Goal: Transaction & Acquisition: Purchase product/service

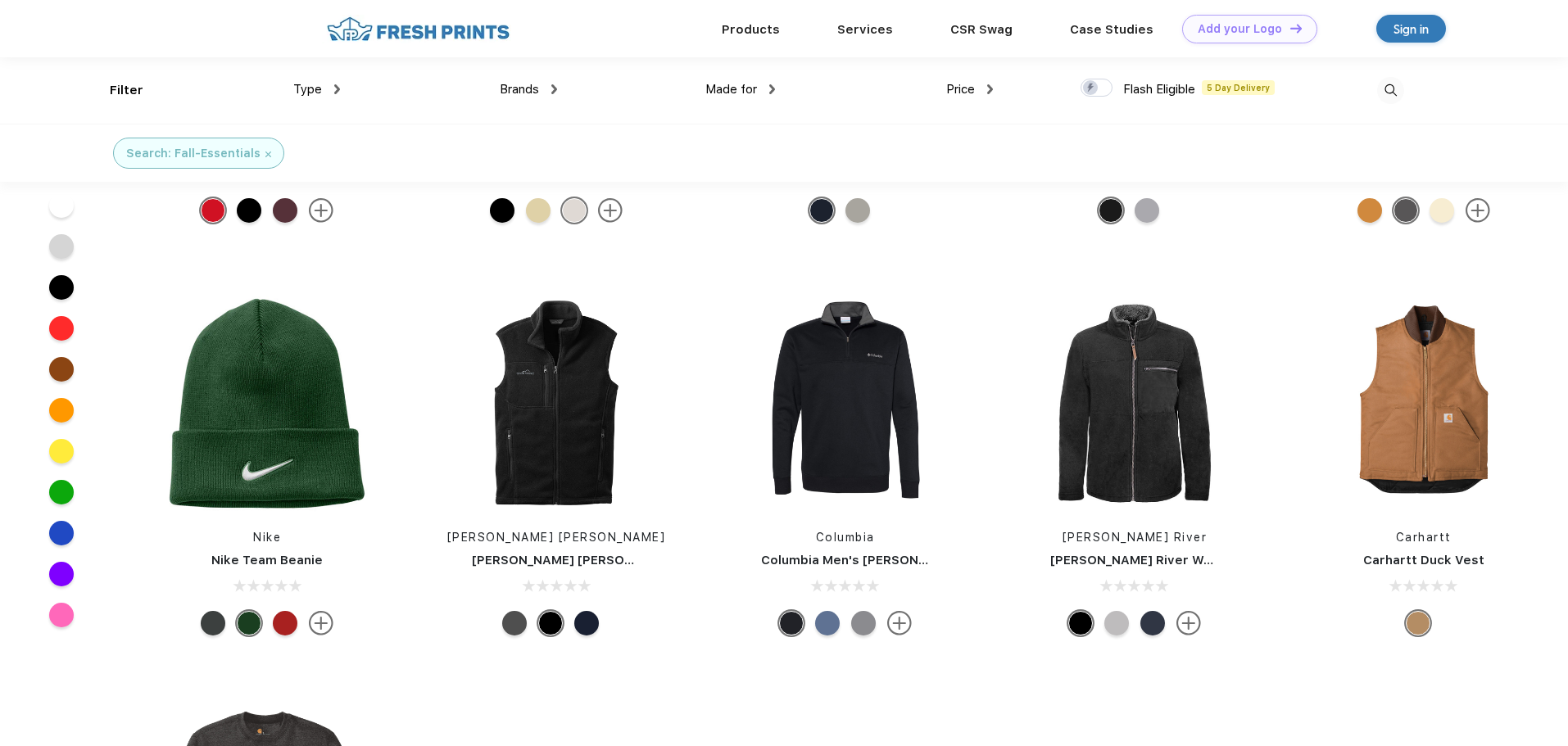
scroll to position [79, 0]
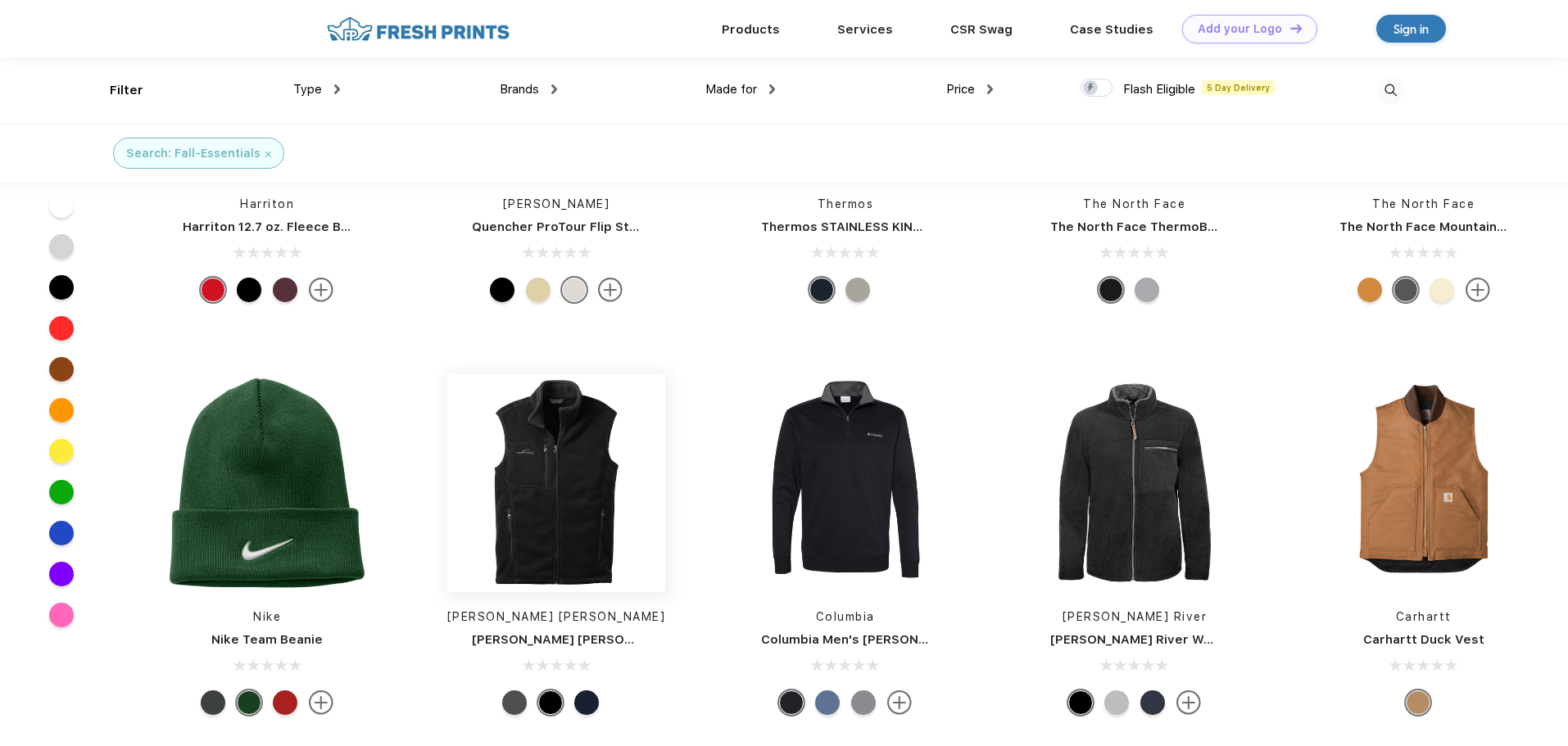
click at [607, 500] on img at bounding box center [557, 483] width 218 height 218
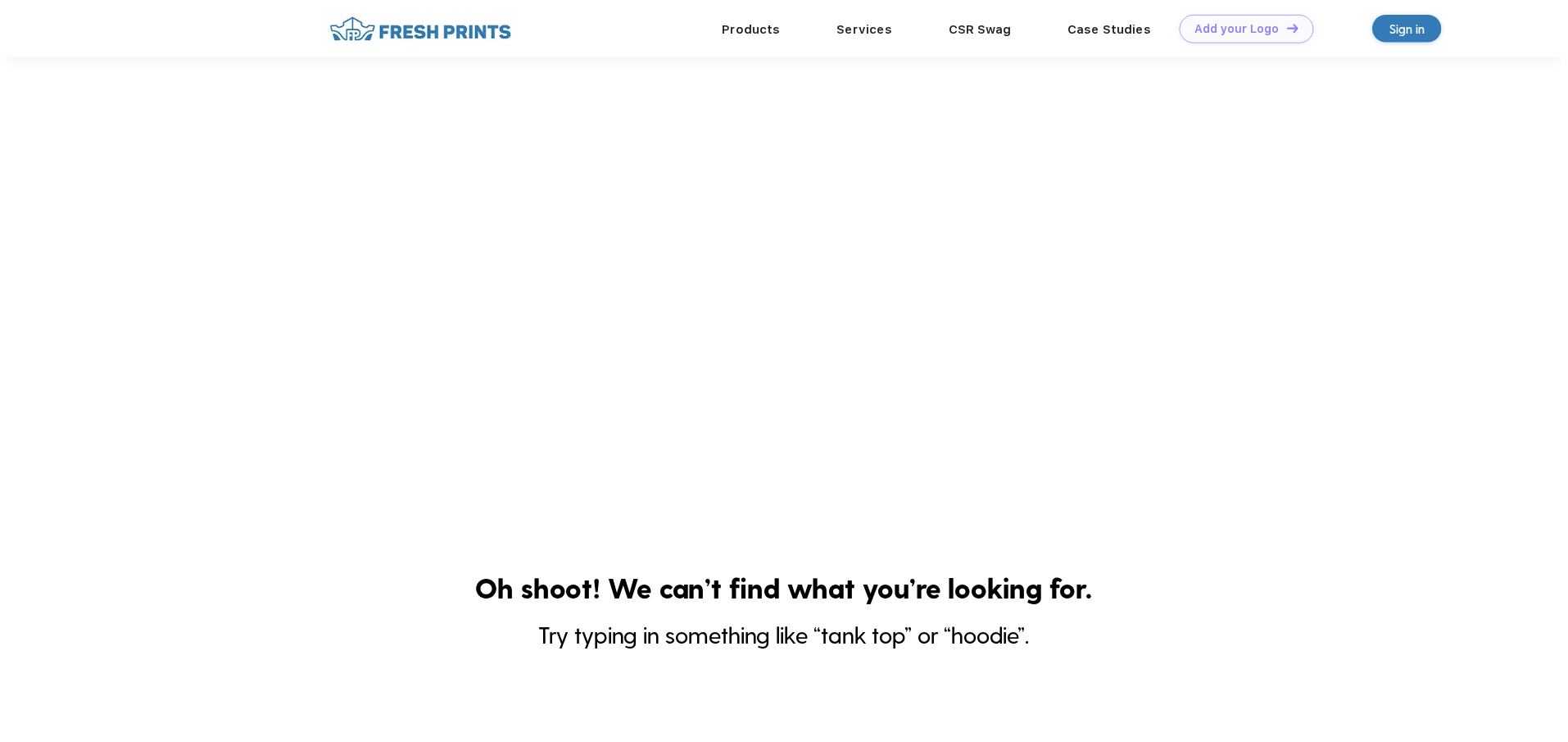
scroll to position [79, 0]
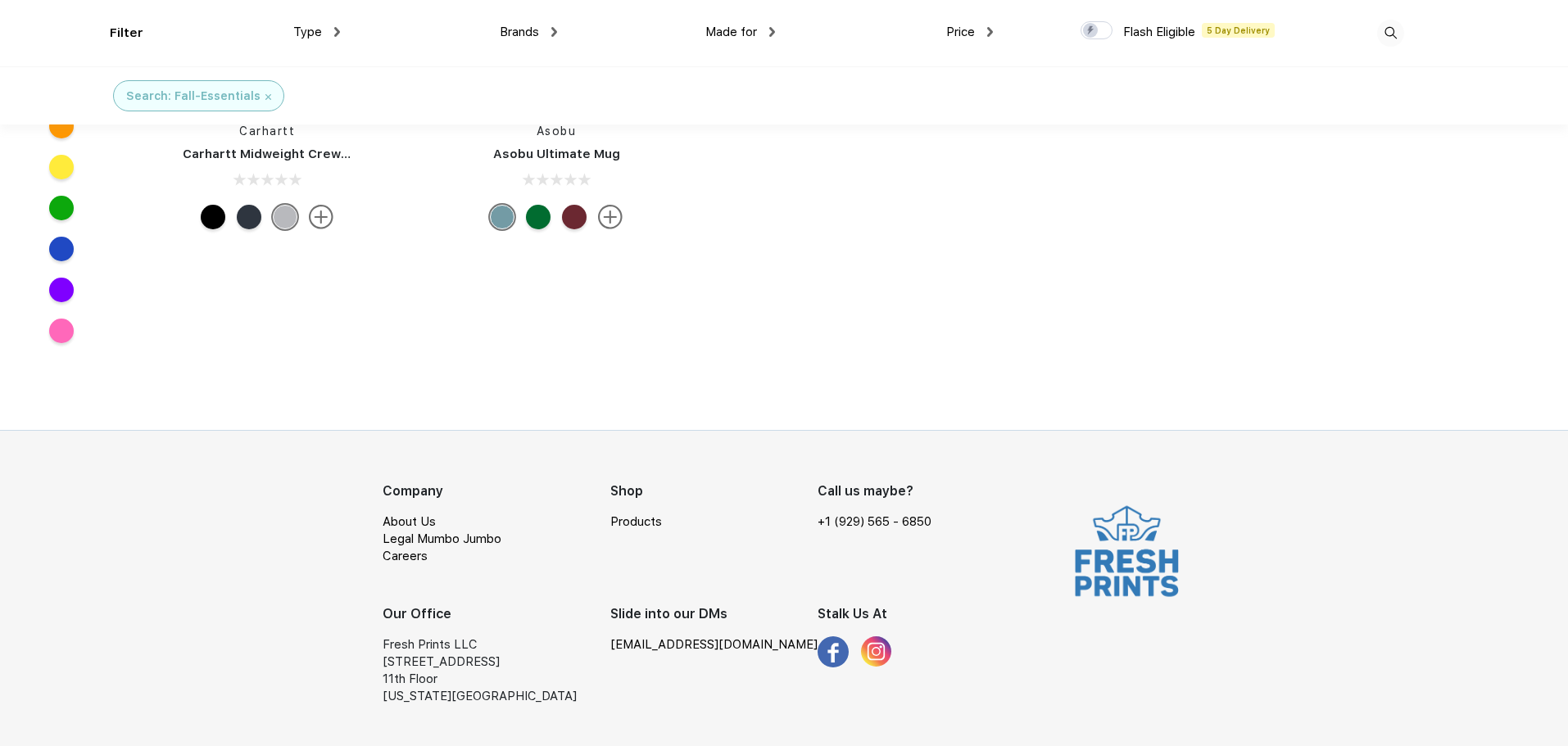
scroll to position [1038, 0]
click at [642, 517] on link "Products" at bounding box center [635, 520] width 51 height 15
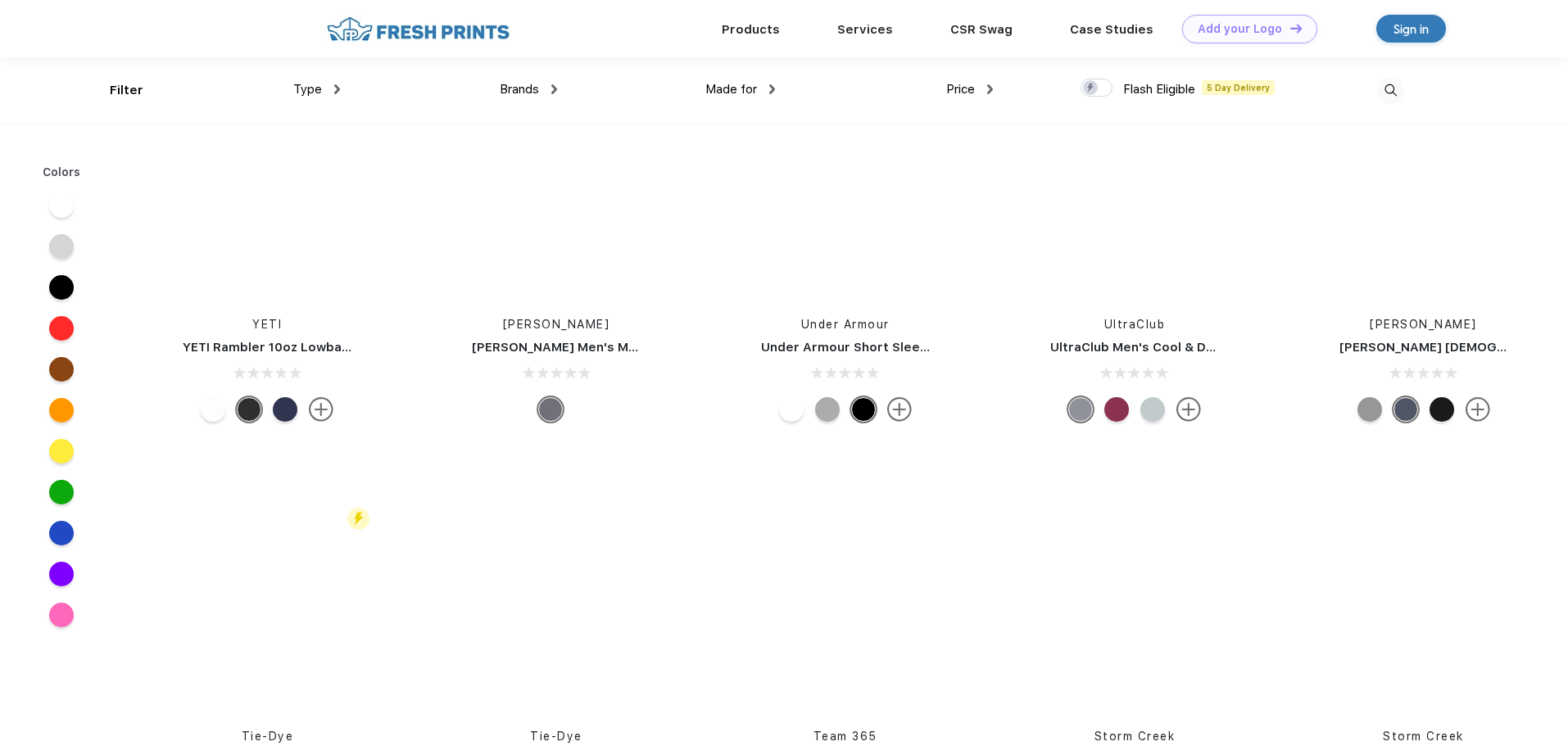
scroll to position [16709, 0]
